Goal: Information Seeking & Learning: Learn about a topic

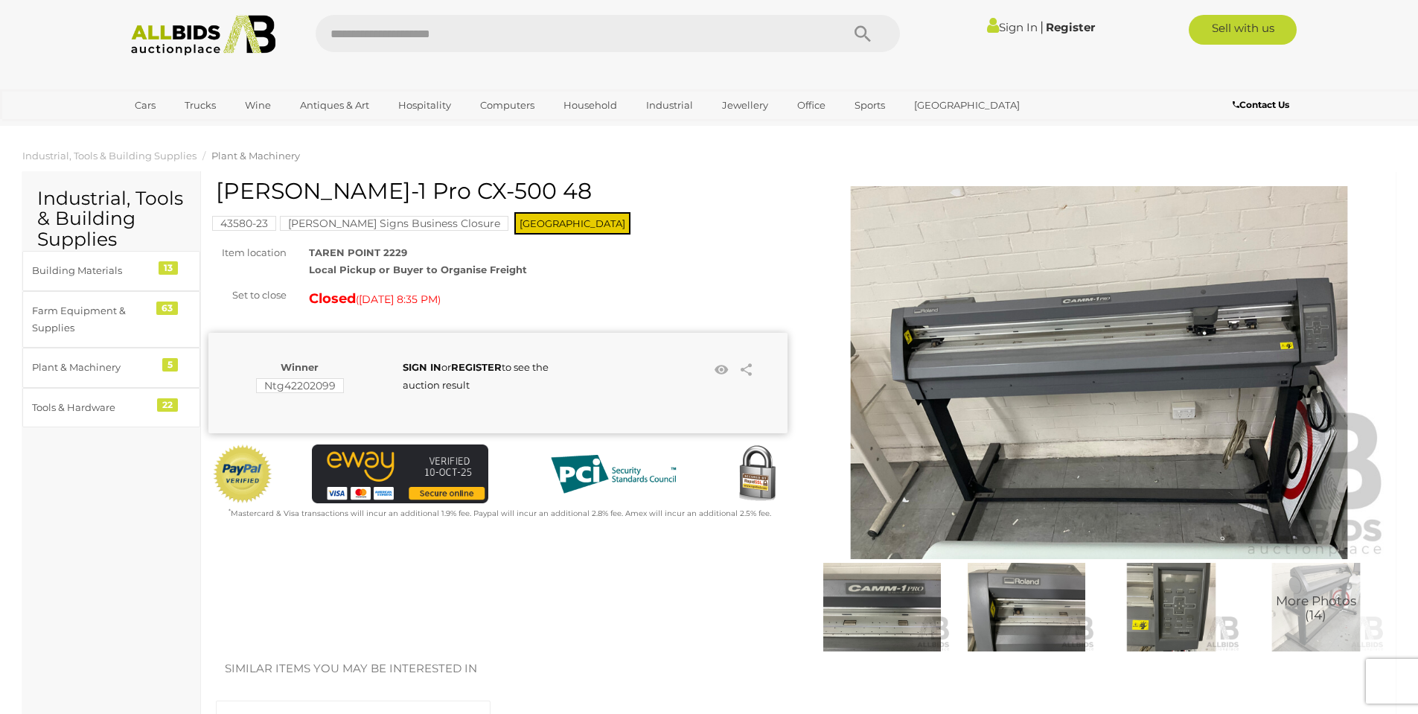
click at [1309, 347] on img at bounding box center [1099, 372] width 579 height 373
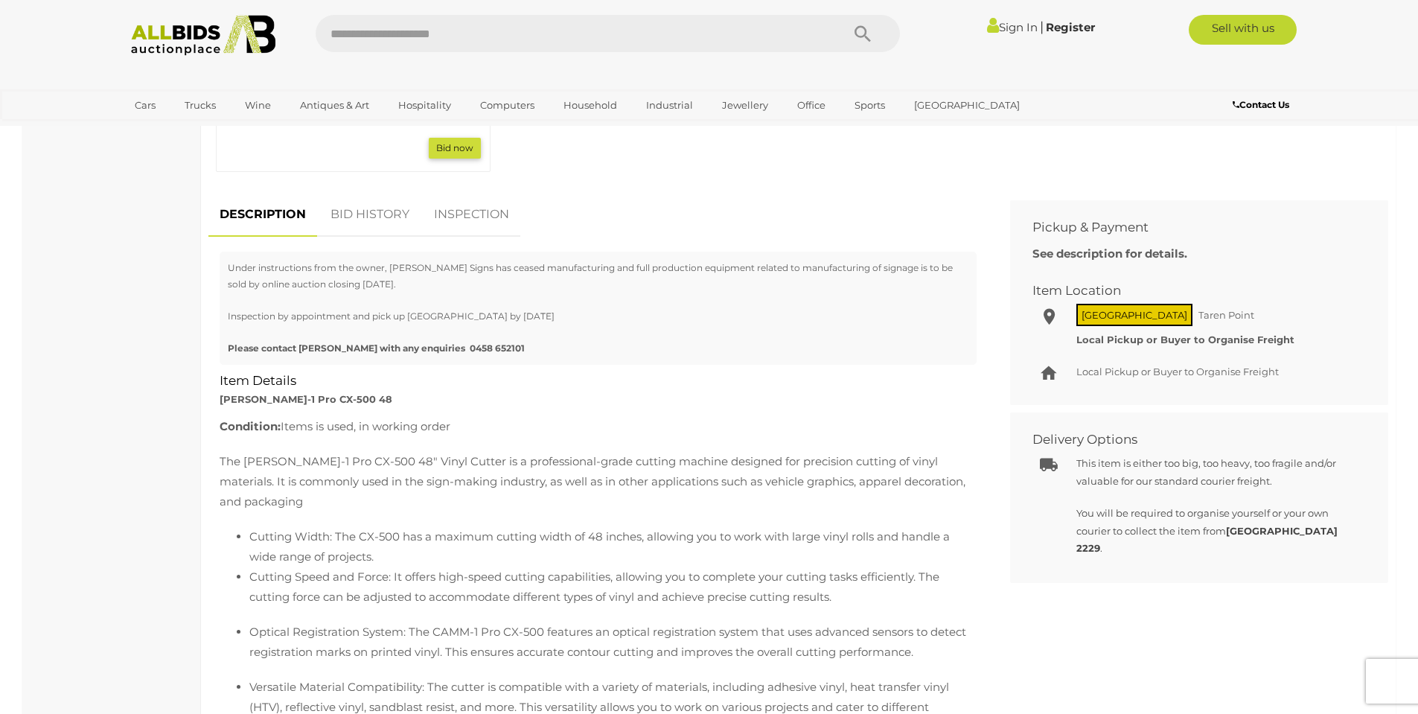
scroll to position [893, 0]
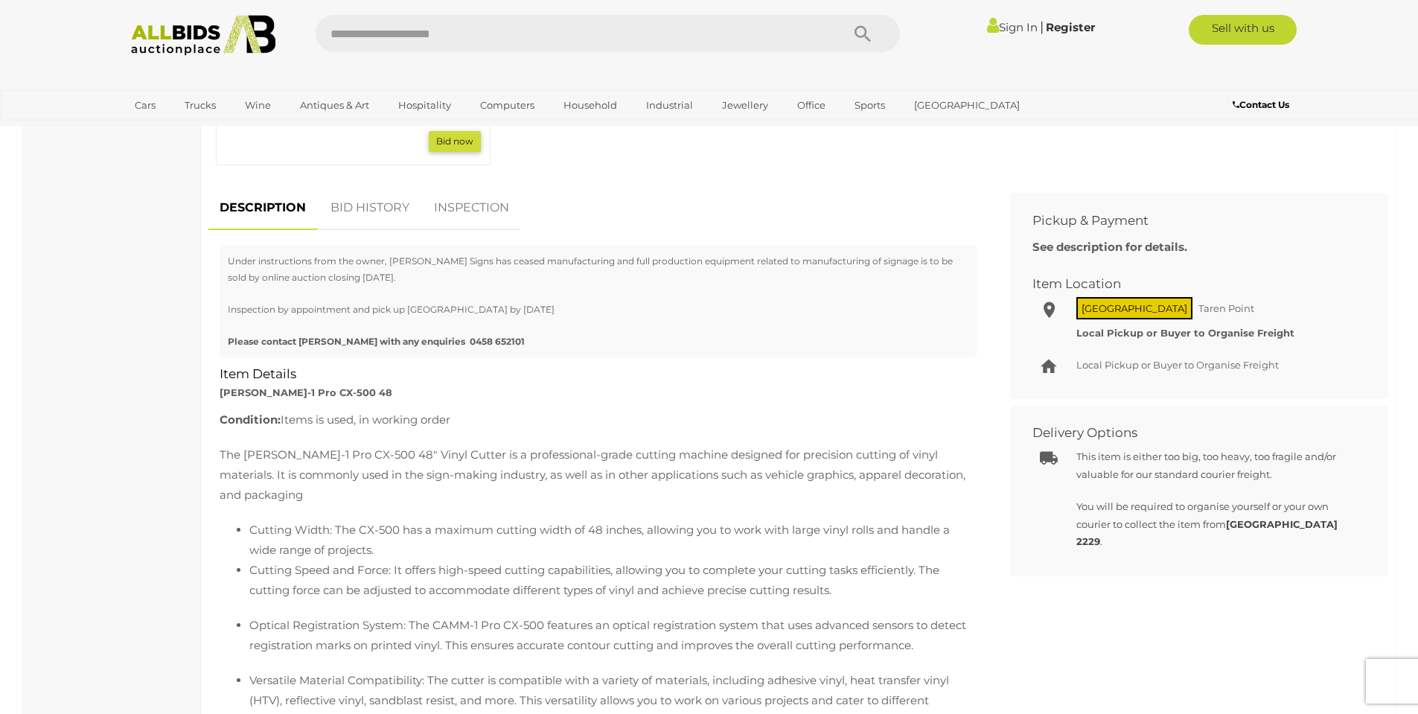
drag, startPoint x: 601, startPoint y: 446, endPoint x: 564, endPoint y: 222, distance: 227.3
click at [601, 446] on p "The [PERSON_NAME]-1 Pro CX-500 48" Vinyl Cutter is a professional-grade cutting…" at bounding box center [598, 474] width 757 height 60
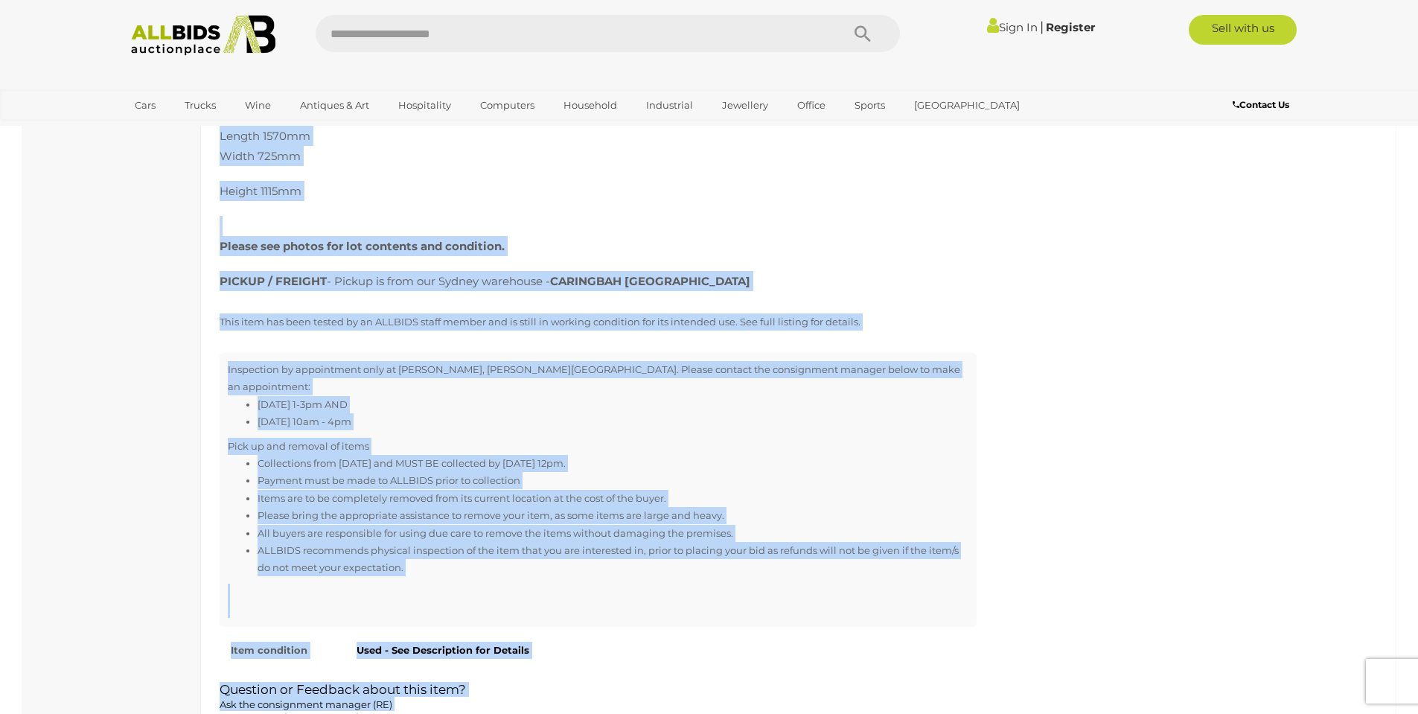
scroll to position [1837, 0]
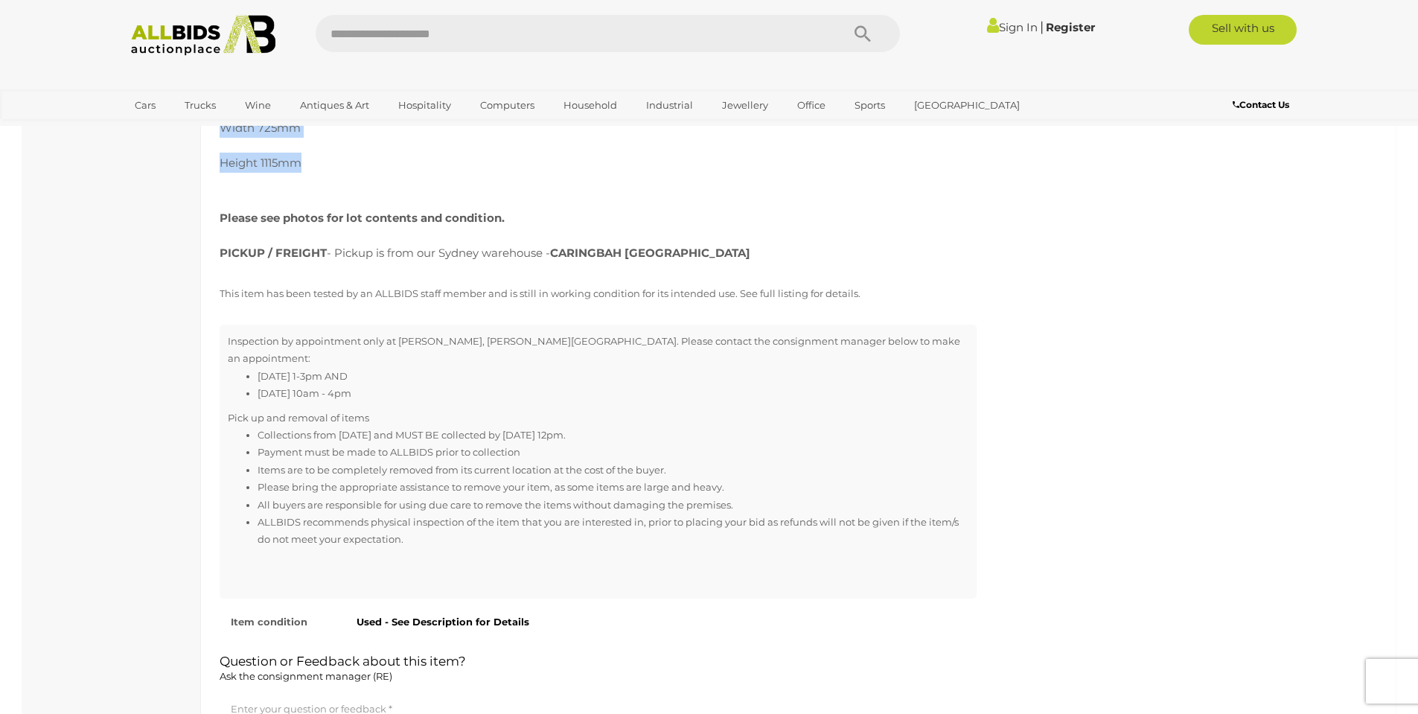
drag, startPoint x: 219, startPoint y: 240, endPoint x: 354, endPoint y: 155, distance: 160.3
copy div "[PERSON_NAME]-1 Pro CX-500 48 Condition: Items is used, in working order The [P…"
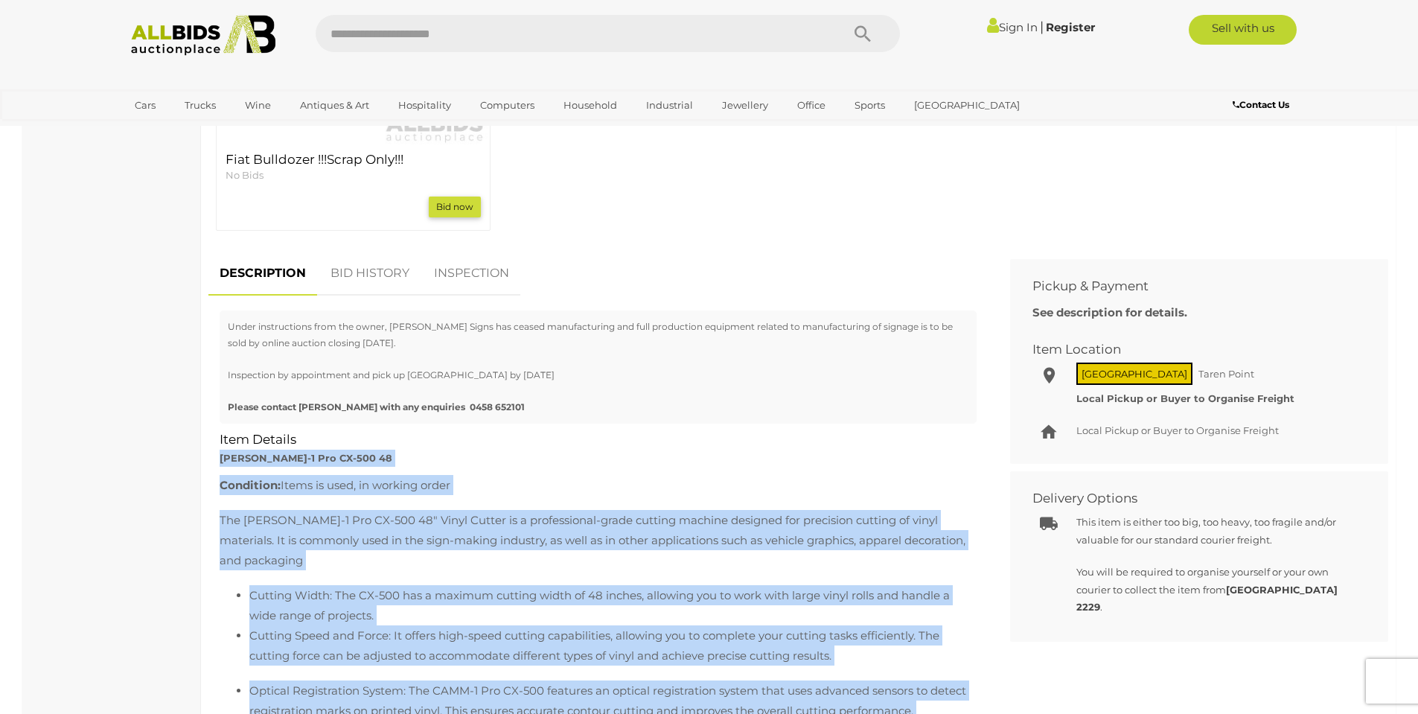
scroll to position [869, 0]
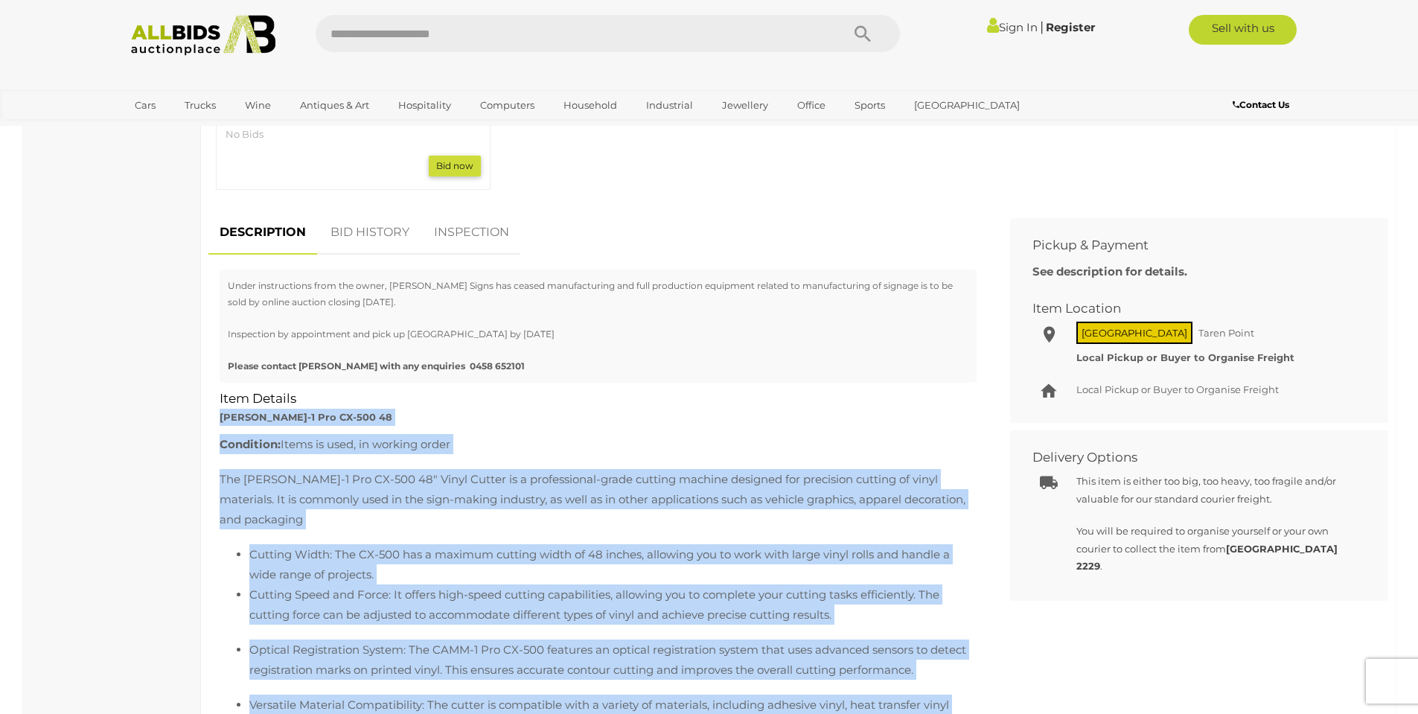
click at [254, 414] on strong "[PERSON_NAME]-1 Pro CX-500 48" at bounding box center [306, 417] width 173 height 12
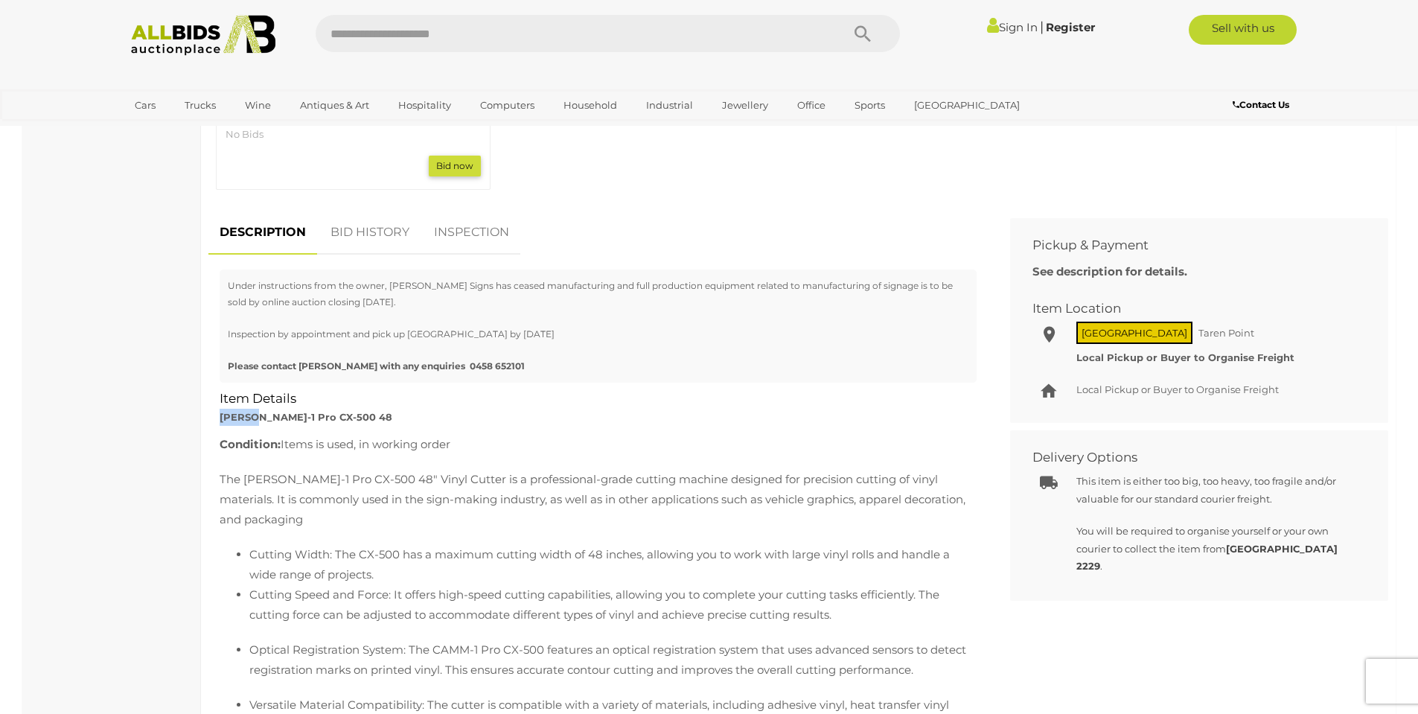
drag, startPoint x: 220, startPoint y: 414, endPoint x: 262, endPoint y: 419, distance: 42.0
click at [262, 419] on strong "[PERSON_NAME]-1 Pro CX-500 48" at bounding box center [306, 417] width 173 height 12
copy strong "[PERSON_NAME]"
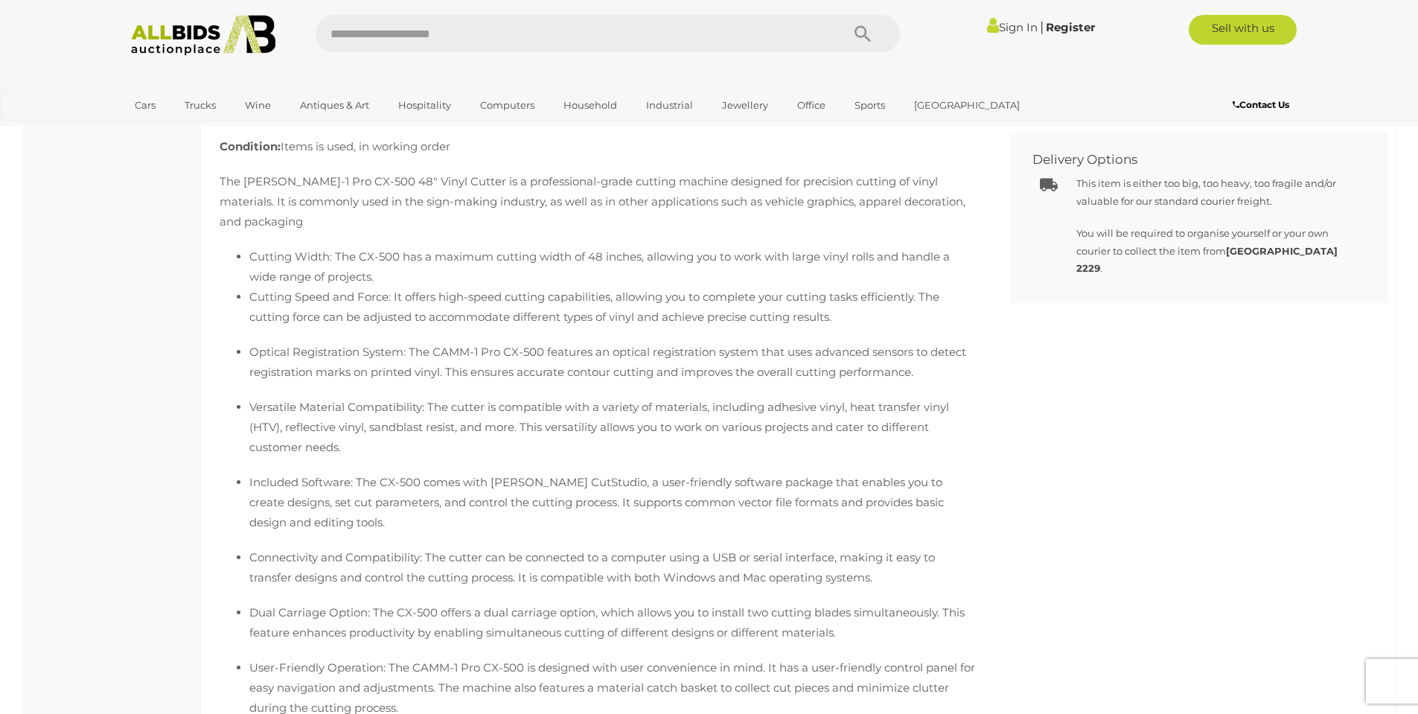
click at [251, 202] on p "The [PERSON_NAME]-1 Pro CX-500 48" Vinyl Cutter is a professional-grade cutting…" at bounding box center [598, 201] width 757 height 60
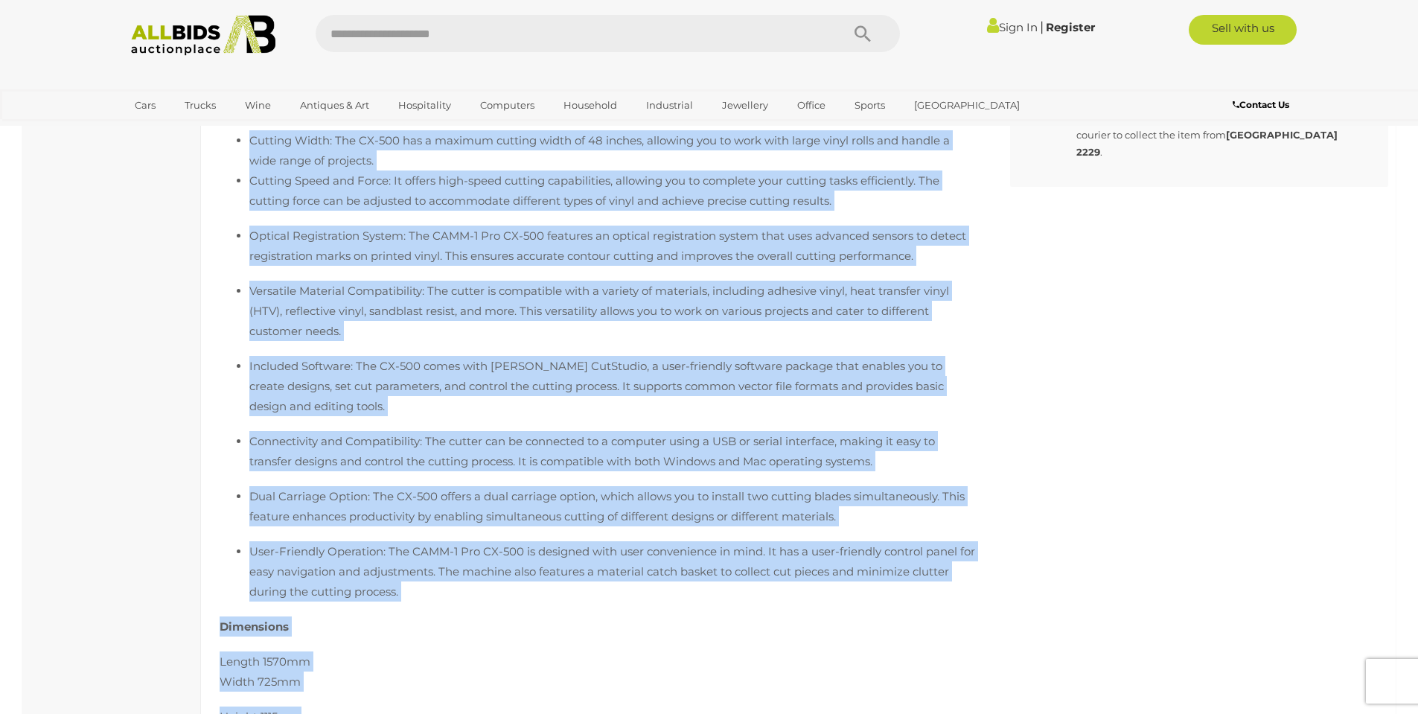
scroll to position [1384, 0]
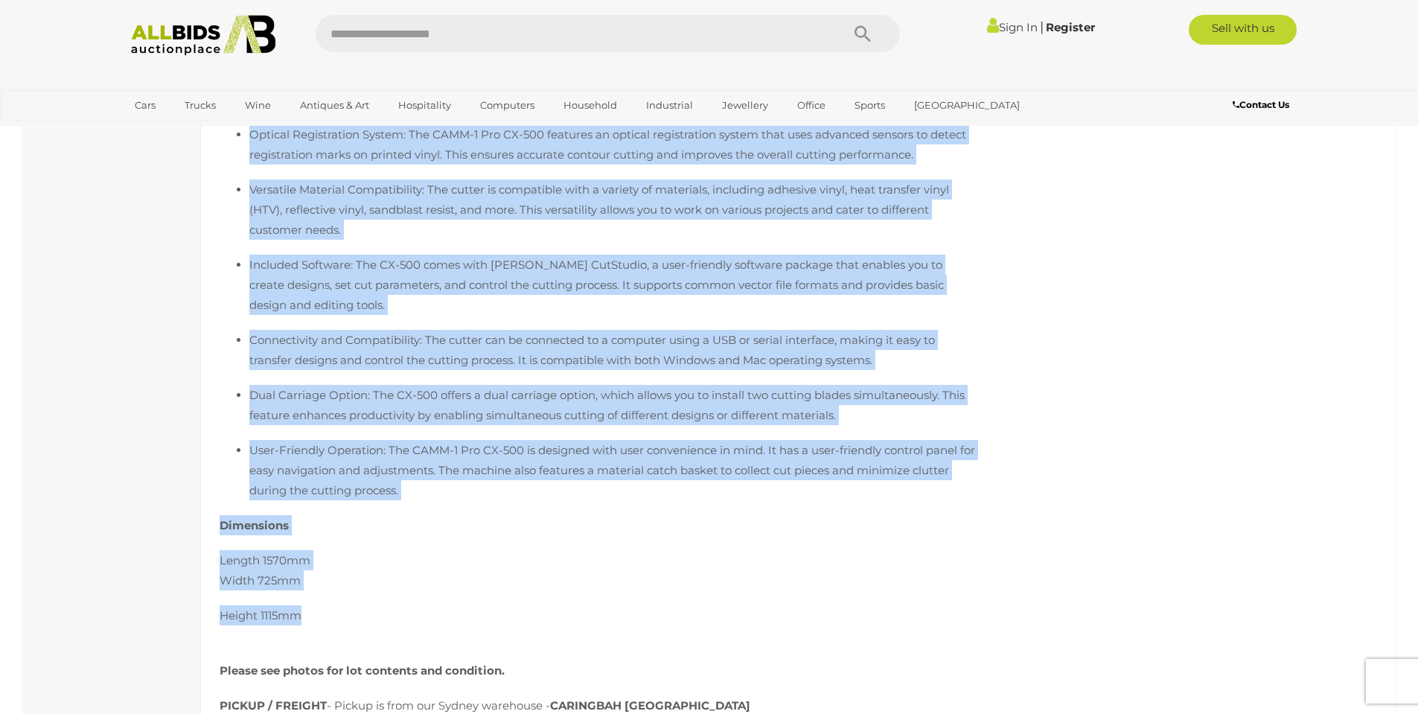
drag, startPoint x: 220, startPoint y: 193, endPoint x: 405, endPoint y: 625, distance: 469.9
copy div "[PERSON_NAME]-1 Pro CX-500 48 Condition: Items is used, in working order The [P…"
